Goal: Transaction & Acquisition: Purchase product/service

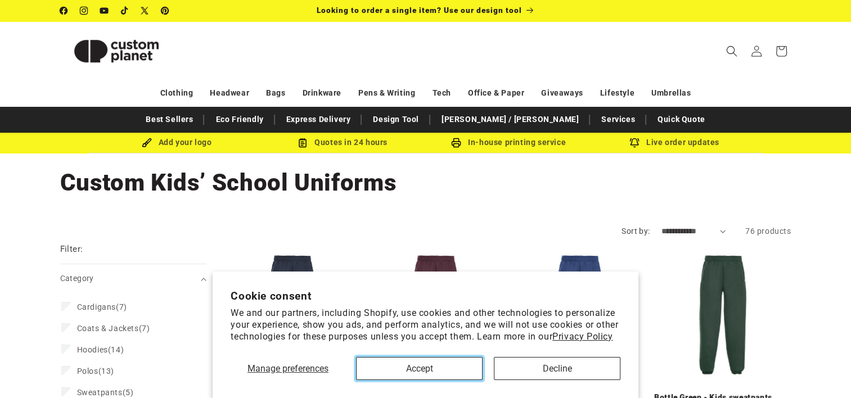
click at [427, 371] on button "Accept" at bounding box center [419, 368] width 127 height 23
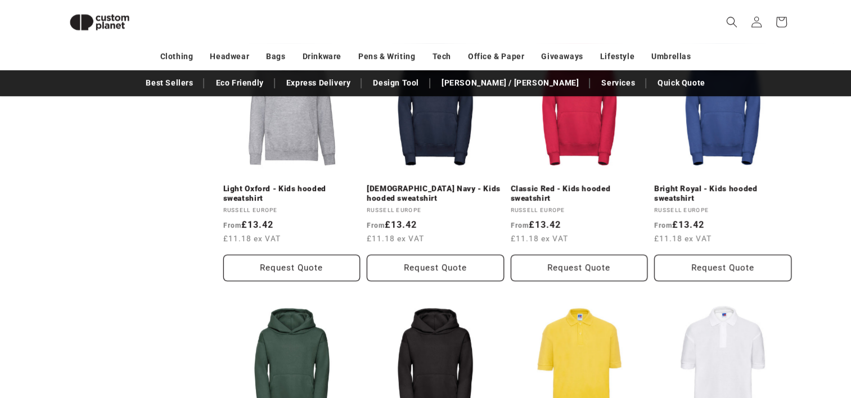
scroll to position [183, 0]
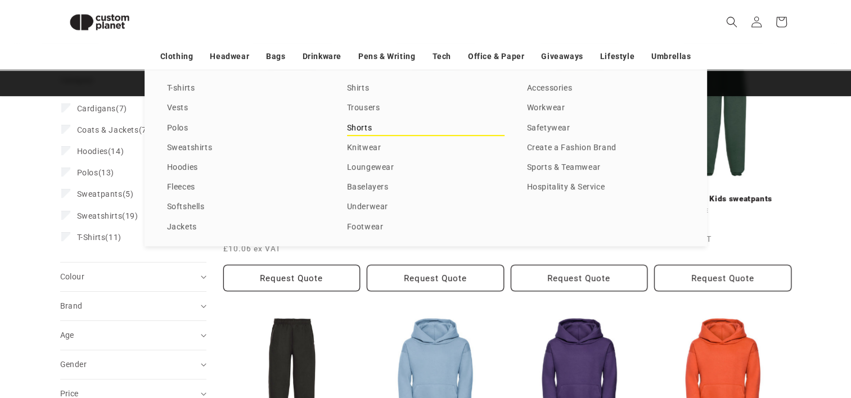
click at [355, 128] on link "Shorts" at bounding box center [425, 128] width 157 height 15
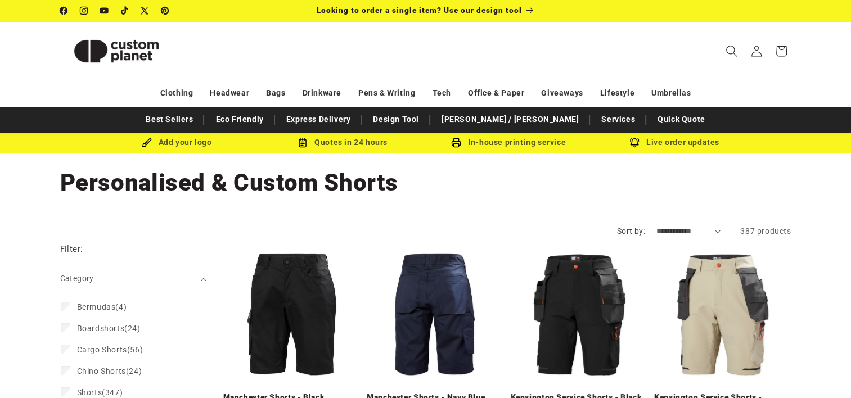
click at [730, 48] on icon "Search" at bounding box center [731, 51] width 12 height 12
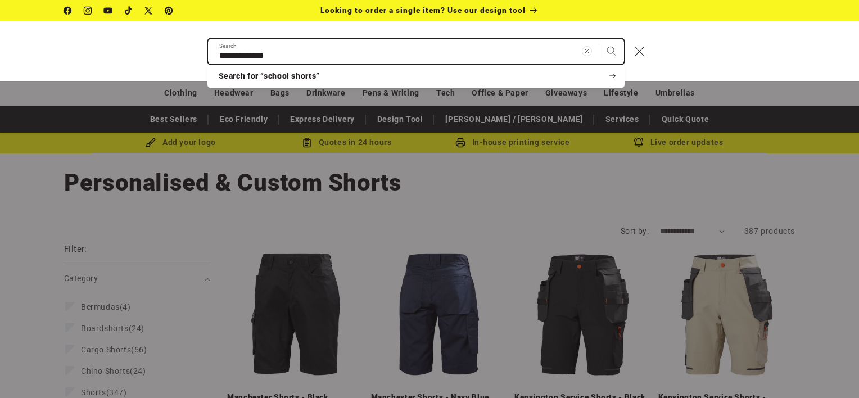
type input "**********"
click at [599, 39] on button "Search" at bounding box center [611, 51] width 25 height 25
